Goal: Task Accomplishment & Management: Complete application form

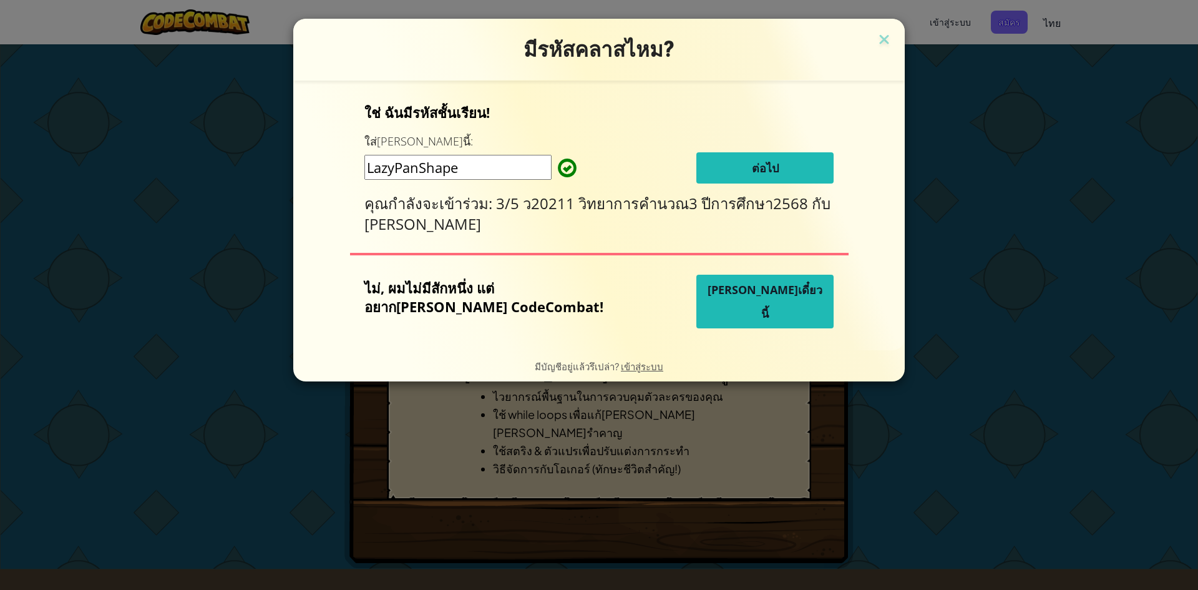
click at [756, 169] on span "ต่อไป" at bounding box center [765, 167] width 27 height 15
